Goal: Task Accomplishment & Management: Use online tool/utility

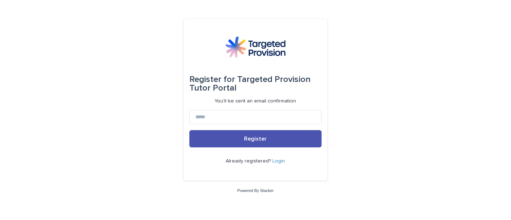
click at [281, 161] on link "Login" at bounding box center [279, 160] width 13 height 5
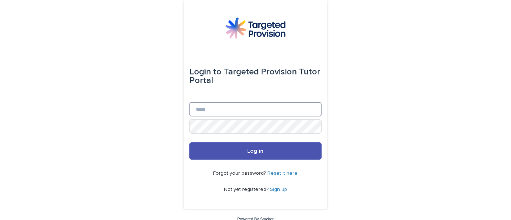
click at [269, 111] on input "Email" at bounding box center [255, 109] width 132 height 14
type input "**********"
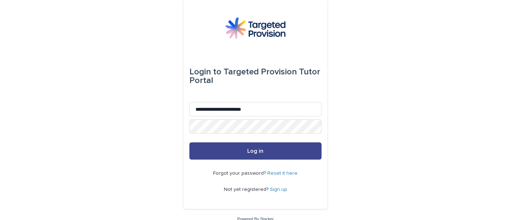
click at [273, 156] on button "Log in" at bounding box center [255, 150] width 132 height 17
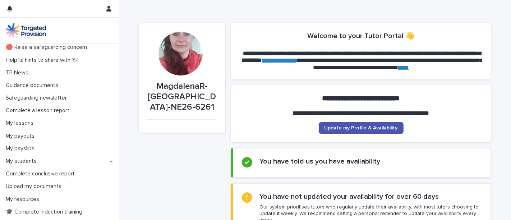
scroll to position [33, 0]
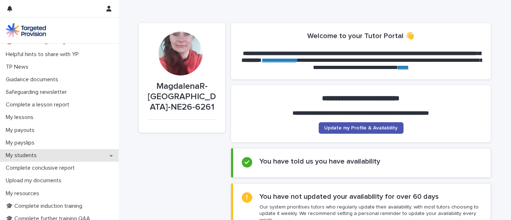
click at [36, 151] on div "My students" at bounding box center [59, 155] width 119 height 13
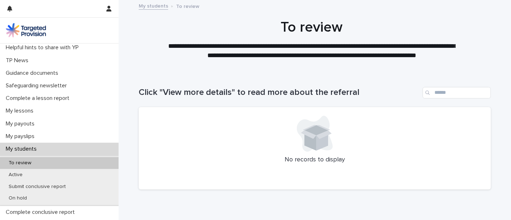
scroll to position [41, 0]
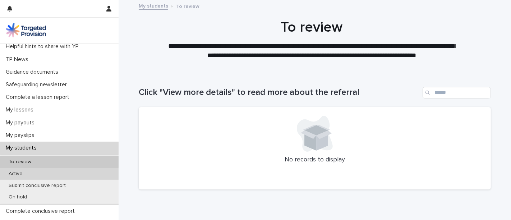
click at [39, 173] on div "Active" at bounding box center [59, 174] width 119 height 12
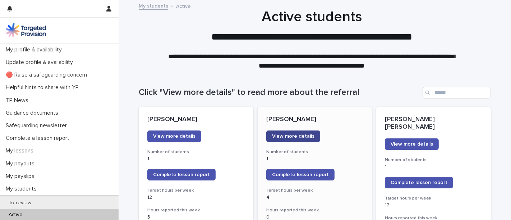
click at [289, 138] on span "View more details" at bounding box center [293, 136] width 42 height 5
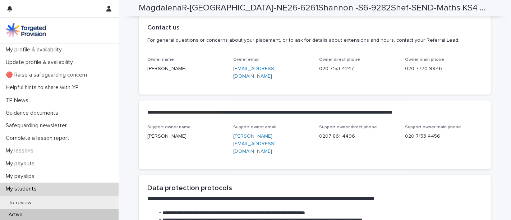
scroll to position [1688, 0]
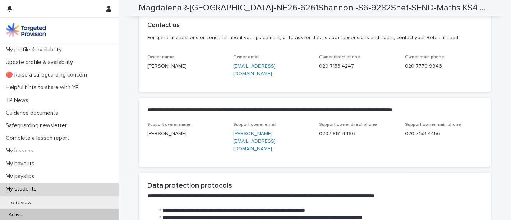
click at [266, 76] on link "mtaylor@targetedprovision.com" at bounding box center [254, 70] width 42 height 13
